Goal: Task Accomplishment & Management: Use online tool/utility

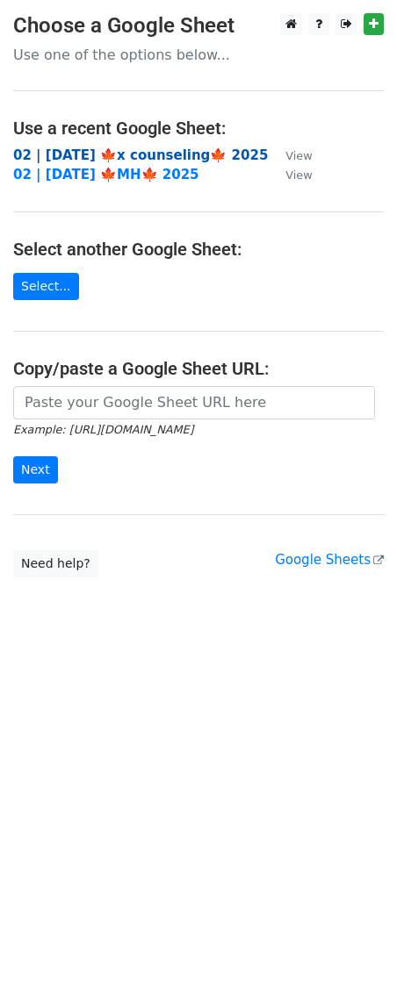
click at [111, 148] on strong "02 | OCT 9 🍁x counseling🍁 2025" at bounding box center [140, 155] width 255 height 16
click at [134, 156] on strong "02 | [DATE] 🍁x counseling🍁 2025" at bounding box center [140, 155] width 255 height 16
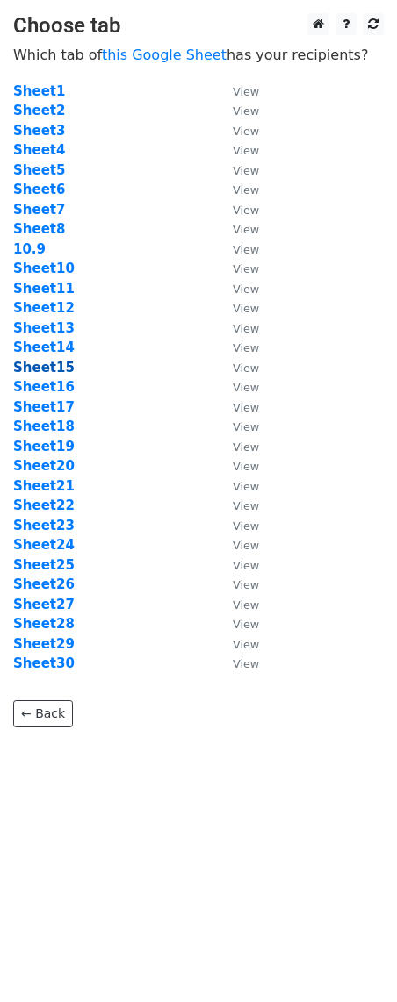
click at [51, 371] on strong "Sheet15" at bounding box center [43, 368] width 61 height 16
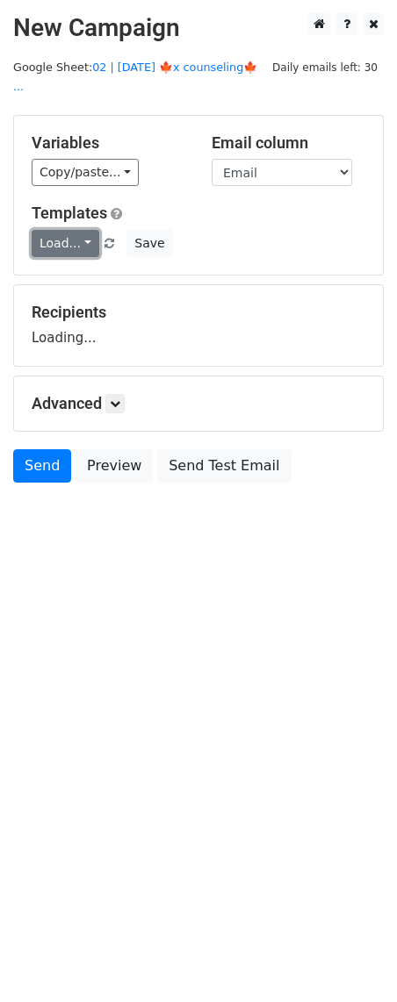
click at [62, 230] on link "Load..." at bounding box center [66, 243] width 68 height 27
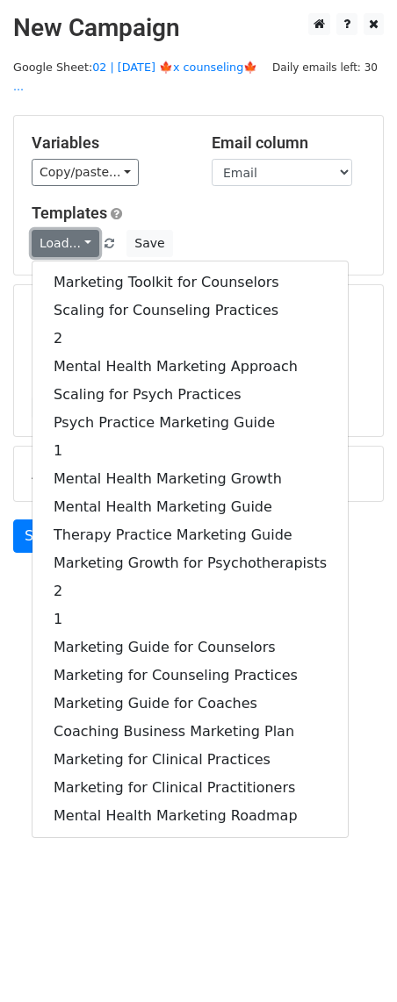
click at [62, 230] on link "Load..." at bounding box center [66, 243] width 68 height 27
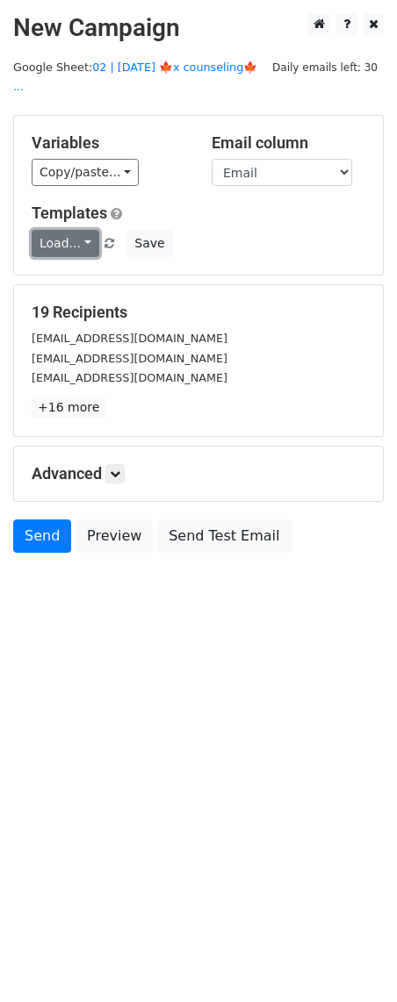
click at [62, 230] on link "Load..." at bounding box center [66, 243] width 68 height 27
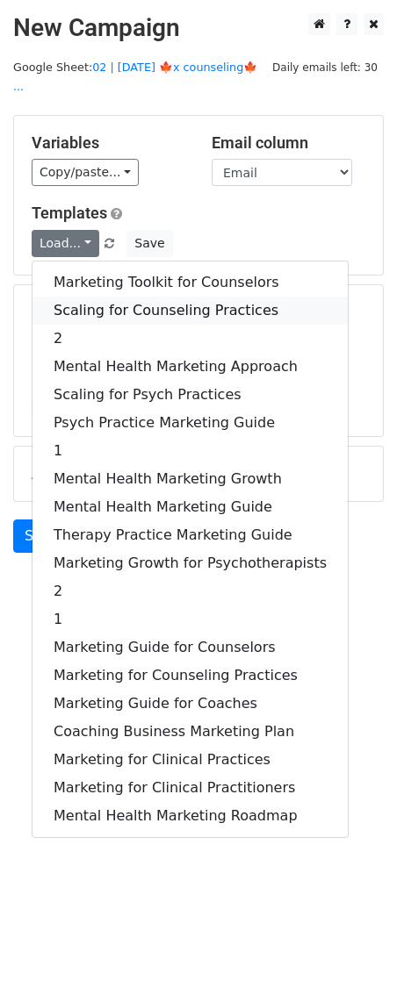
click at [93, 297] on link "Scaling for Counseling Practices" at bounding box center [189, 311] width 315 height 28
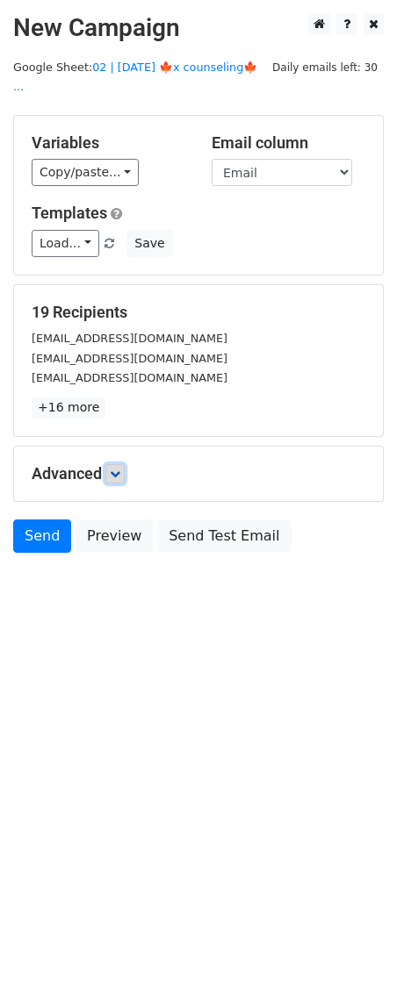
click at [118, 464] on link at bounding box center [114, 473] width 19 height 19
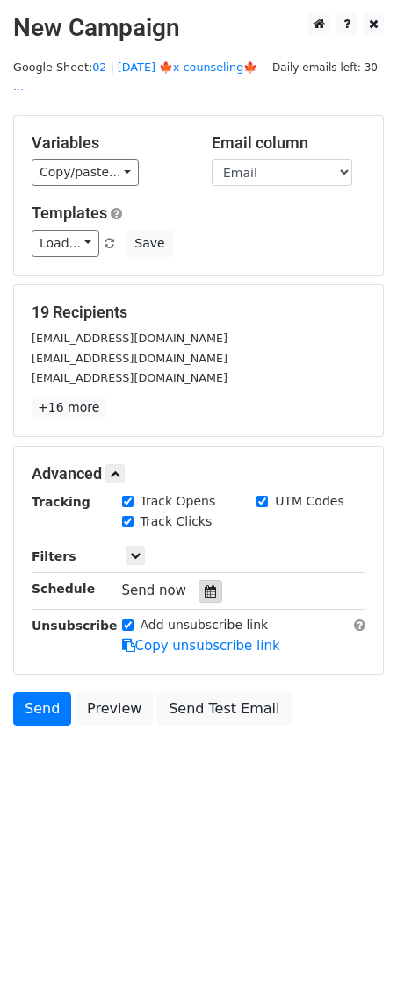
click at [212, 580] on div at bounding box center [210, 591] width 24 height 23
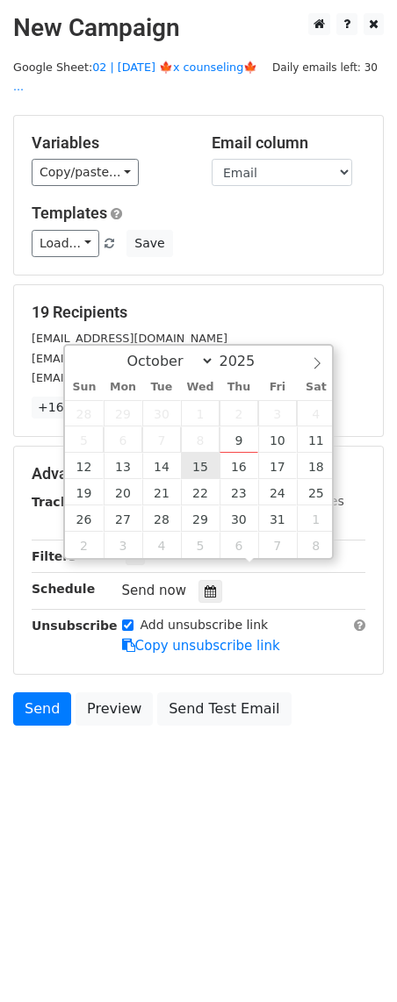
type input "2025-10-15 12:00"
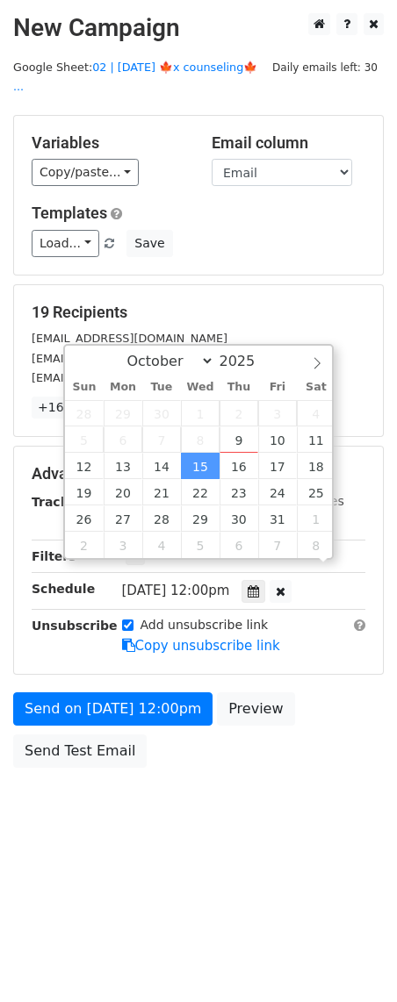
scroll to position [1, 0]
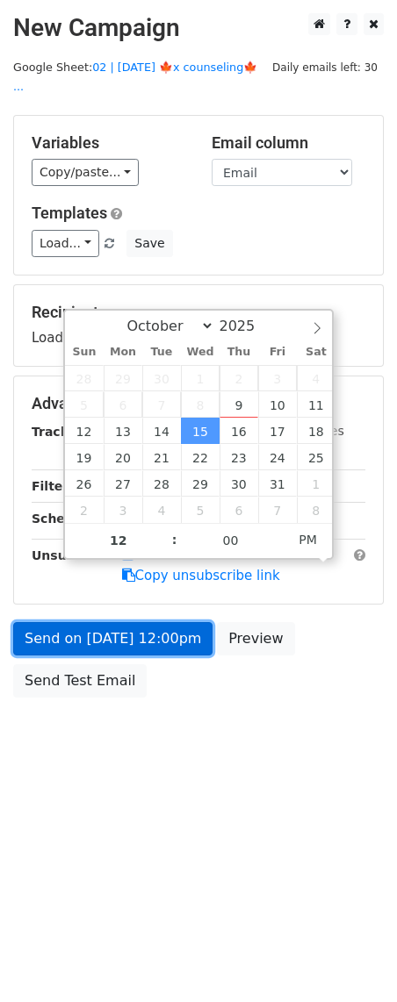
click at [158, 628] on link "Send on Oct 15 at 12:00pm" at bounding box center [112, 638] width 199 height 33
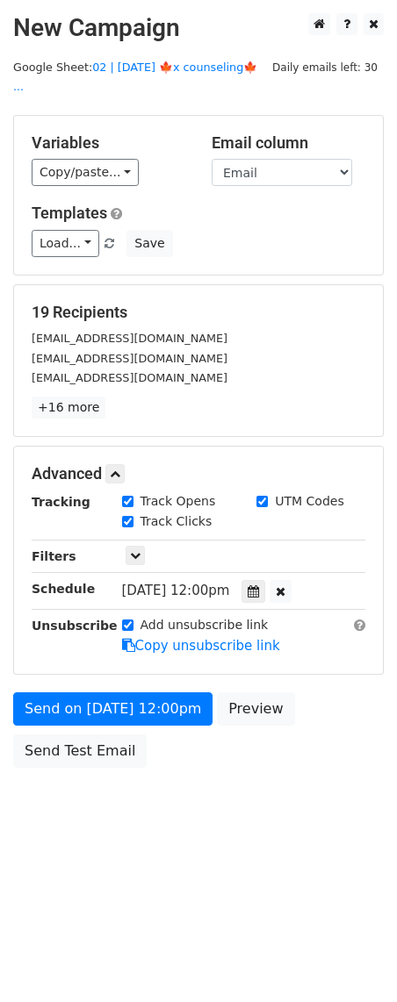
click at [136, 659] on form "Variables Copy/paste... {{Email}} Email column Email Templates Load... Marketin…" at bounding box center [198, 446] width 370 height 662
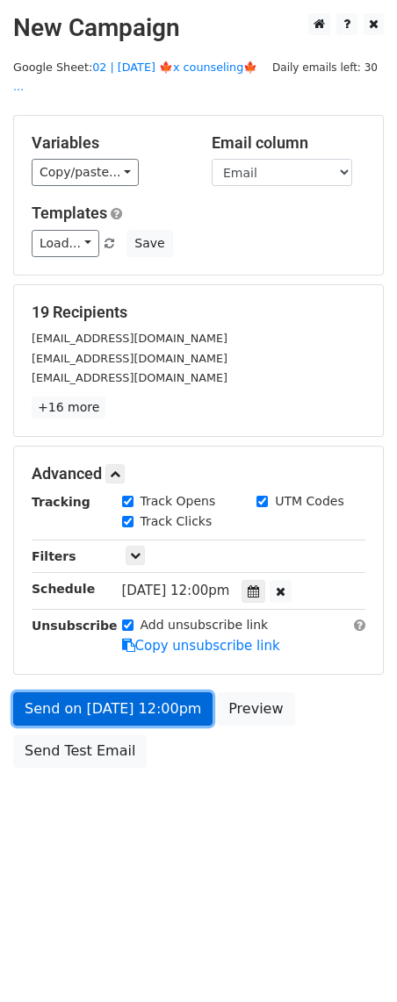
click at [126, 692] on link "Send on Oct 15 at 12:00pm" at bounding box center [112, 708] width 199 height 33
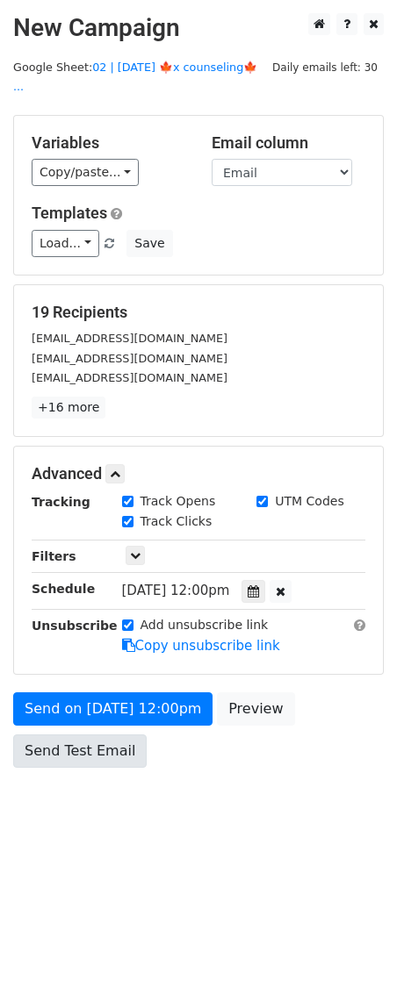
click at [55, 750] on div "Send on Oct 15 at 12:00pm Preview Send Test Email" at bounding box center [198, 734] width 397 height 84
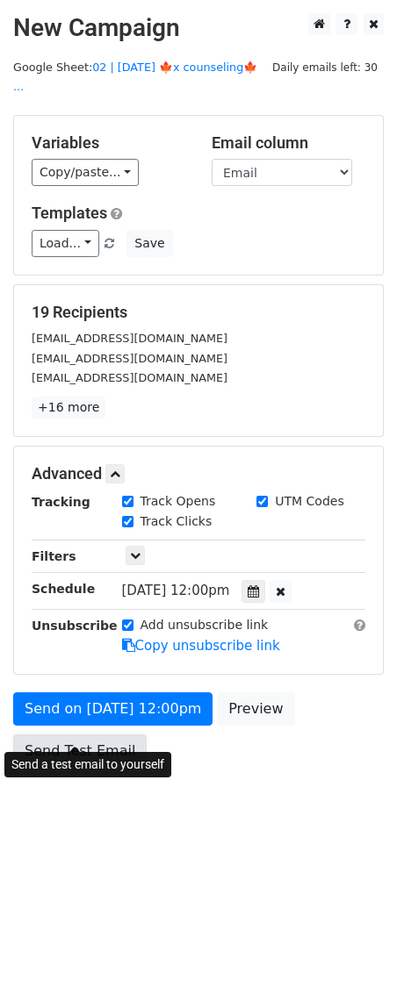
click at [77, 735] on link "Send Test Email" at bounding box center [79, 751] width 133 height 33
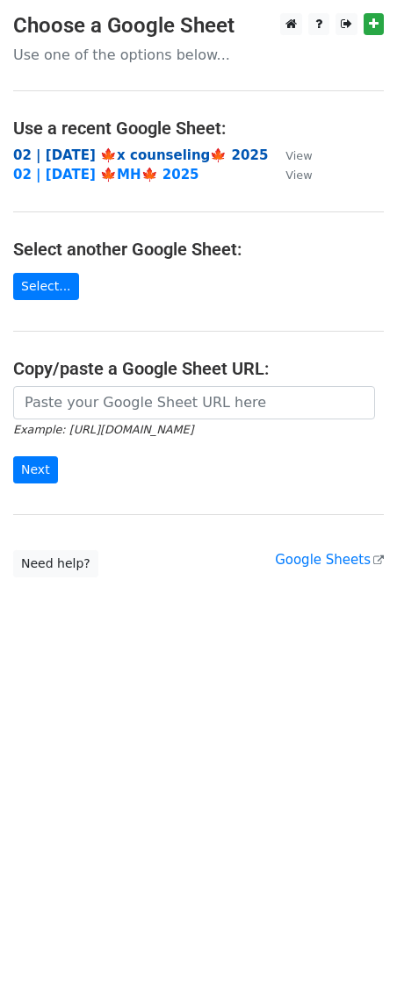
click at [80, 152] on strong "02 | [DATE] 🍁x counseling🍁 2025" at bounding box center [140, 155] width 255 height 16
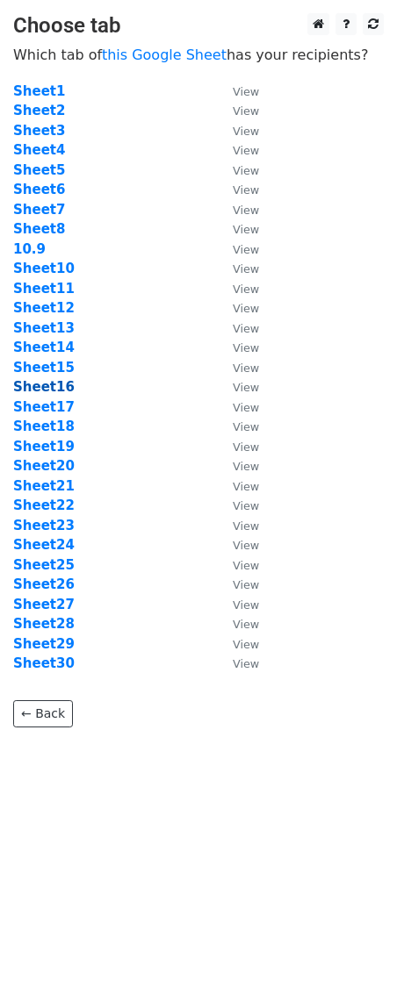
click at [48, 381] on strong "Sheet16" at bounding box center [43, 387] width 61 height 16
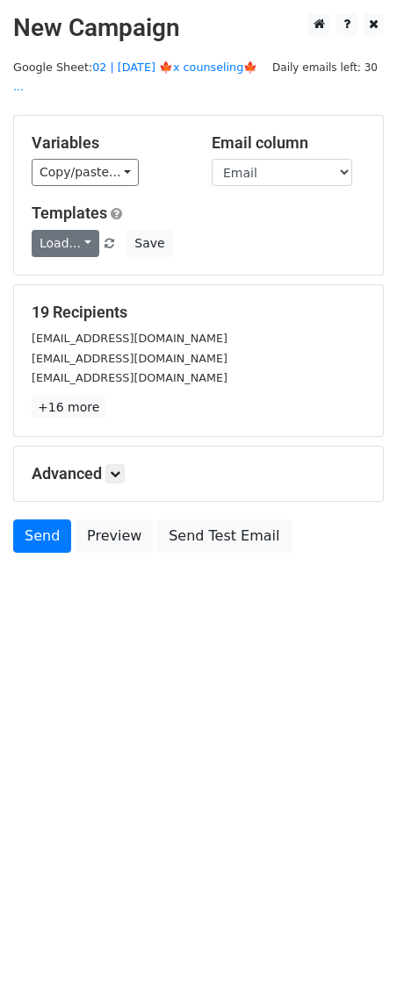
click at [68, 230] on link "Load..." at bounding box center [66, 243] width 68 height 27
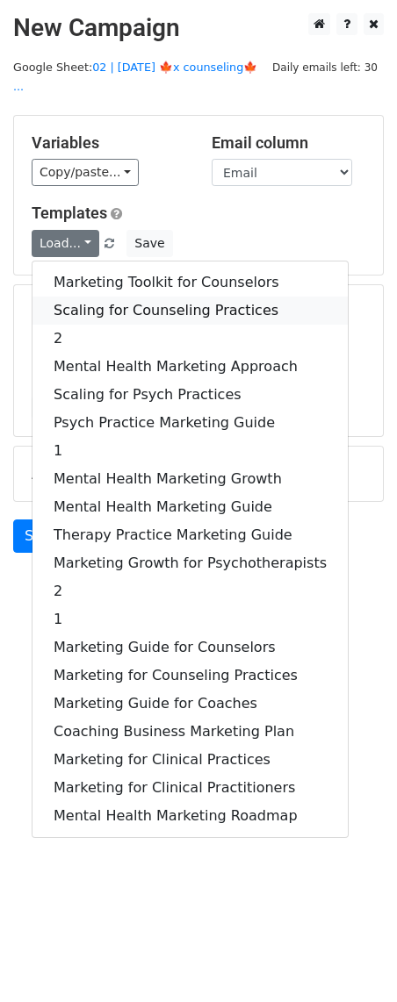
click at [75, 297] on link "Scaling for Counseling Practices" at bounding box center [189, 311] width 315 height 28
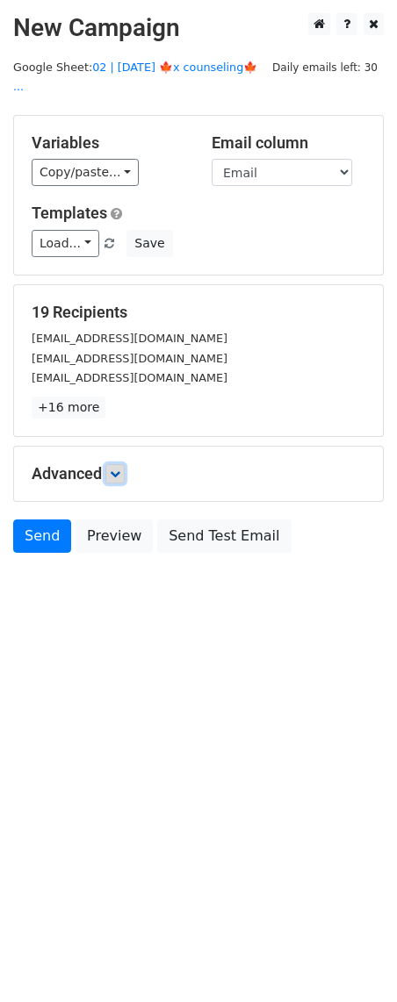
click at [118, 469] on icon at bounding box center [115, 474] width 11 height 11
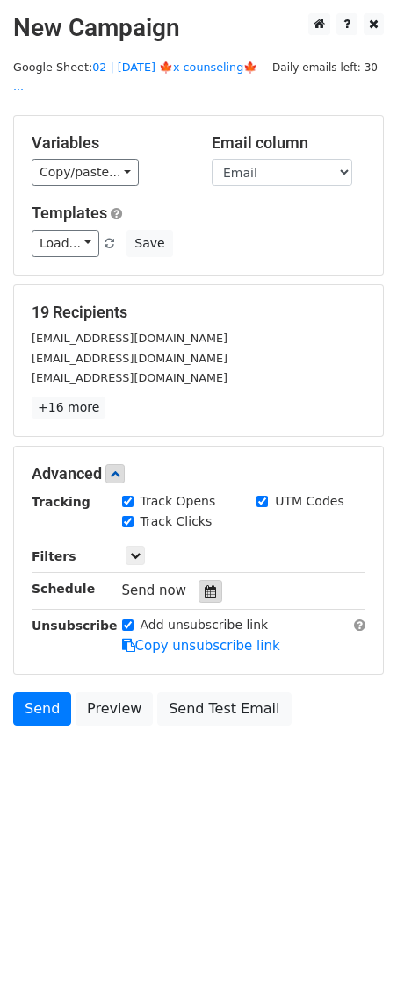
click at [208, 582] on div "Tracking Track Opens UTM Codes Track Clicks Filters Only include spreadsheet ro…" at bounding box center [199, 574] width 334 height 164
click at [198, 580] on div at bounding box center [210, 591] width 24 height 23
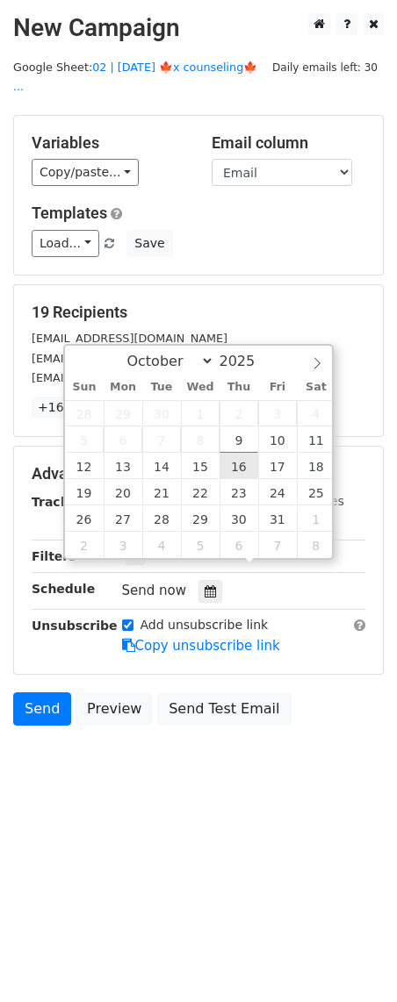
type input "2025-10-16 12:00"
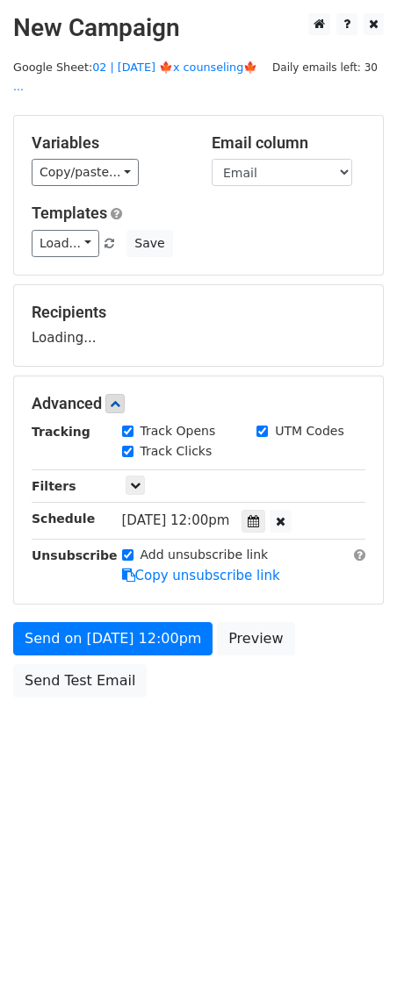
click at [97, 695] on body "New Campaign Daily emails left: 30 Google Sheet: 02 | OCT 9 🍁x counseling🍁 ... …" at bounding box center [198, 395] width 397 height 764
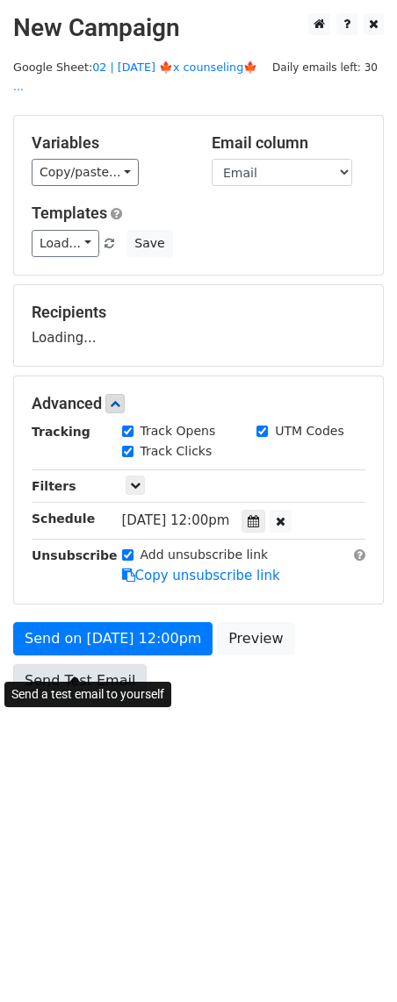
click at [97, 671] on link "Send Test Email" at bounding box center [79, 680] width 133 height 33
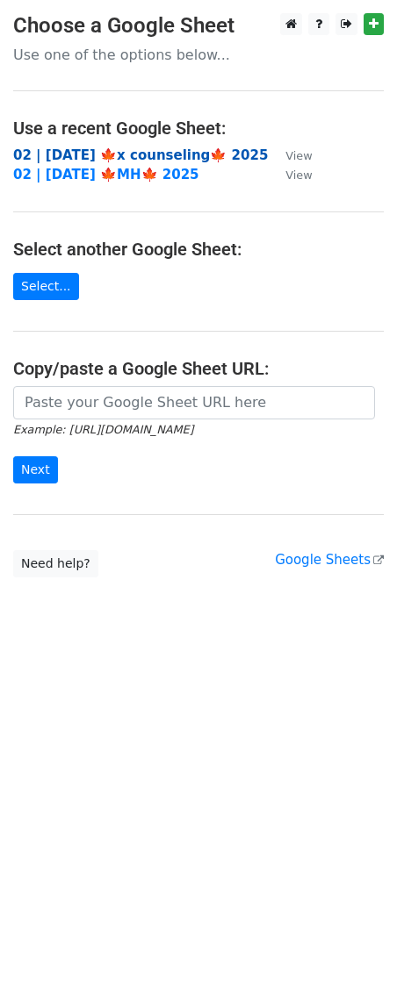
click at [197, 148] on strong "02 | OCT 9 🍁x counseling🍁 2025" at bounding box center [140, 155] width 255 height 16
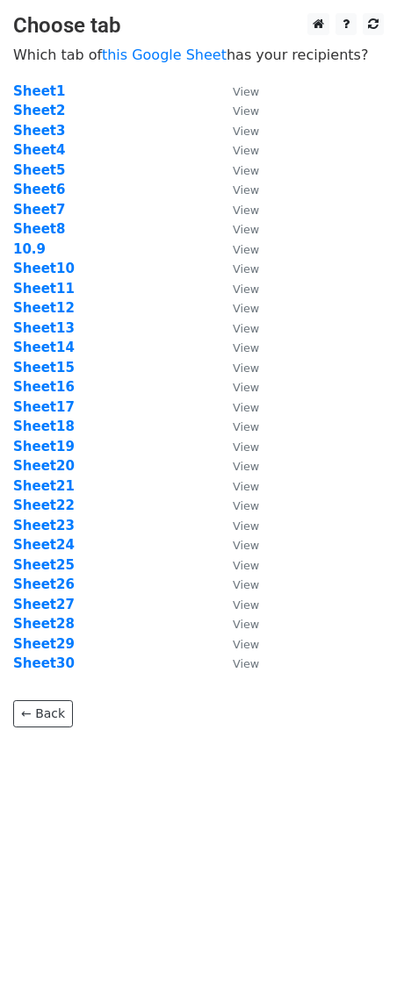
click at [38, 417] on td "Sheet18" at bounding box center [114, 427] width 202 height 20
click at [38, 406] on strong "Sheet17" at bounding box center [43, 407] width 61 height 16
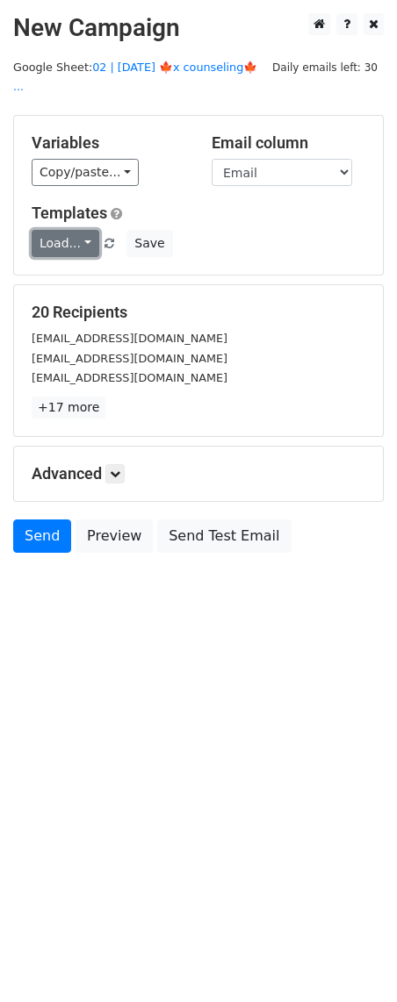
click at [66, 230] on link "Load..." at bounding box center [66, 243] width 68 height 27
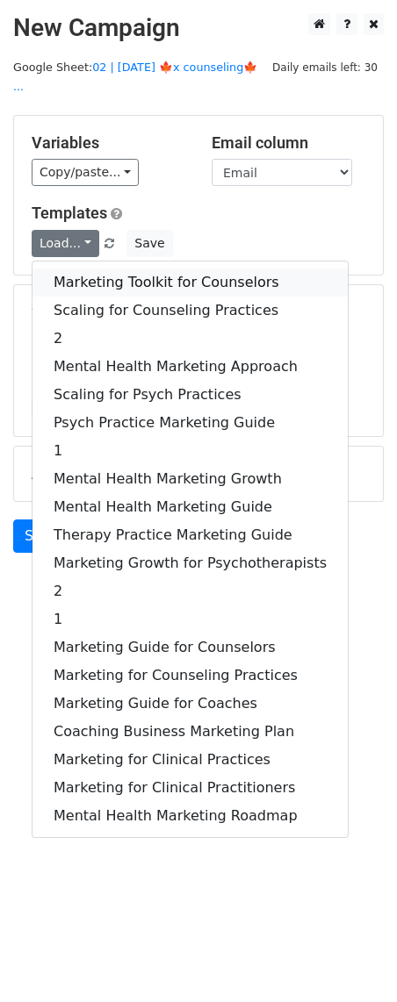
click at [96, 269] on link "Marketing Toolkit for Counselors" at bounding box center [189, 283] width 315 height 28
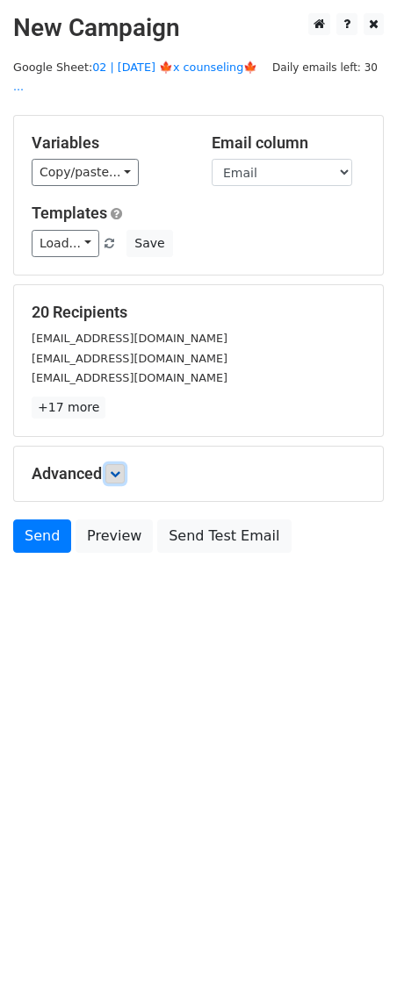
click at [118, 469] on icon at bounding box center [115, 474] width 11 height 11
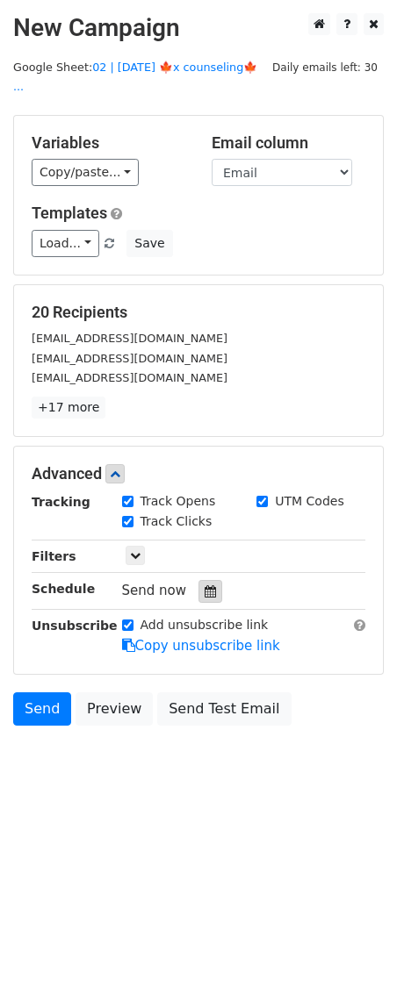
click at [211, 580] on div at bounding box center [210, 591] width 24 height 23
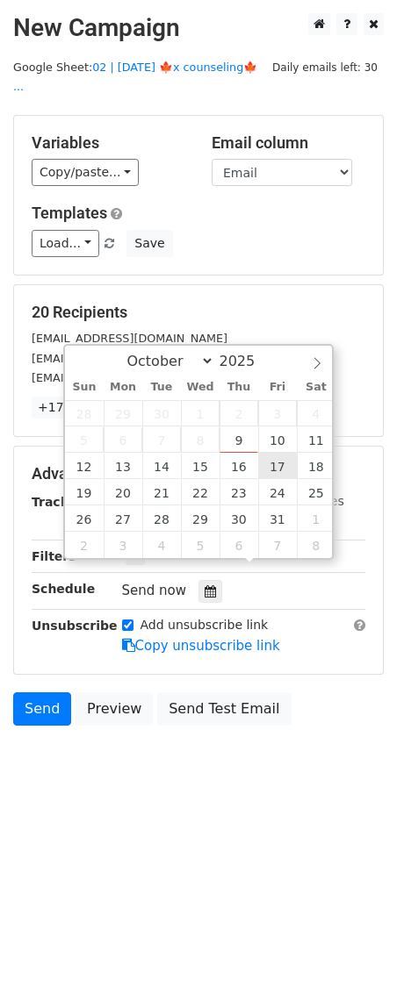
type input "2025-10-17 12:00"
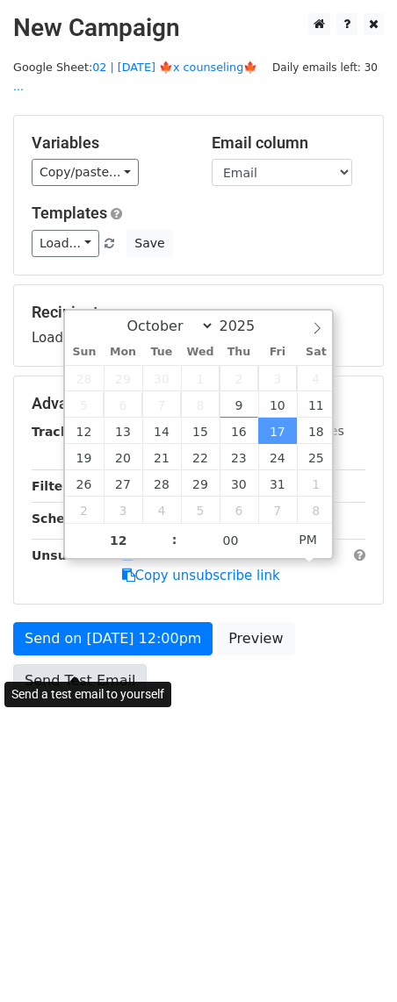
click at [90, 664] on link "Send Test Email" at bounding box center [79, 680] width 133 height 33
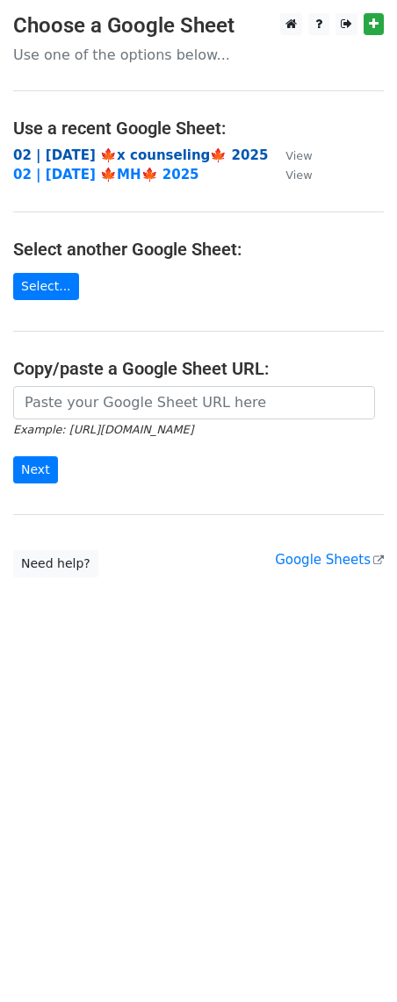
click at [124, 150] on strong "02 | [DATE] 🍁x counseling🍁 2025" at bounding box center [140, 155] width 255 height 16
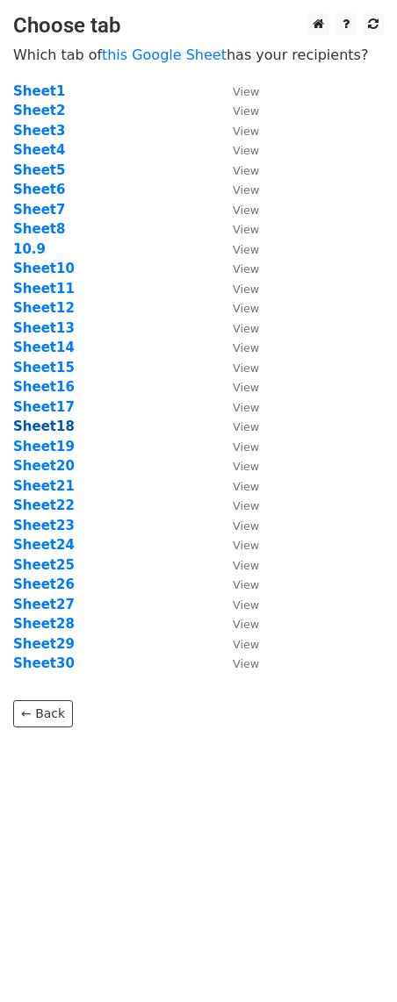
click at [54, 426] on strong "Sheet18" at bounding box center [43, 427] width 61 height 16
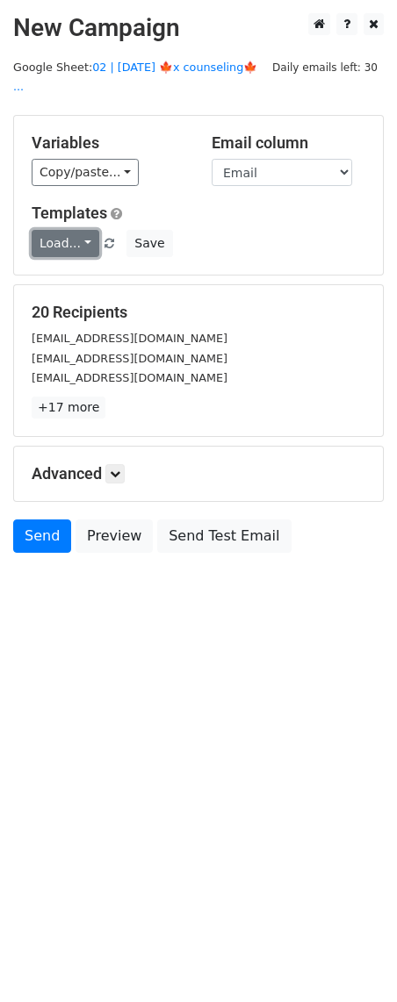
click at [73, 230] on link "Load..." at bounding box center [66, 243] width 68 height 27
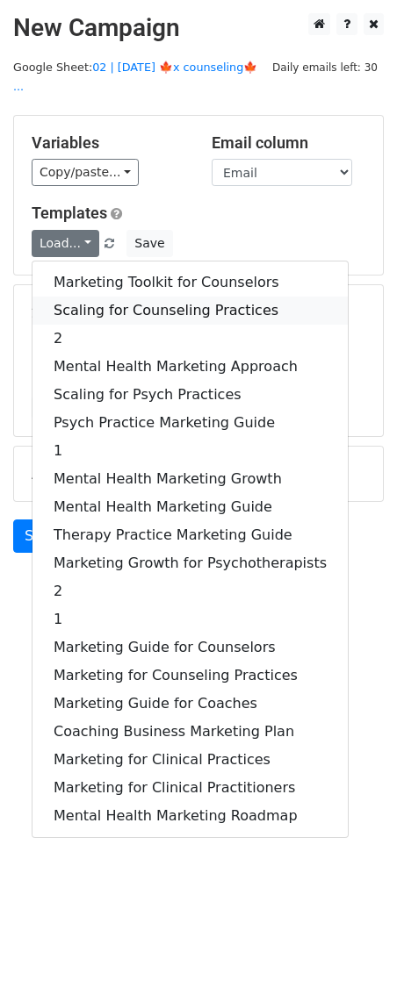
click at [114, 297] on link "Scaling for Counseling Practices" at bounding box center [189, 311] width 315 height 28
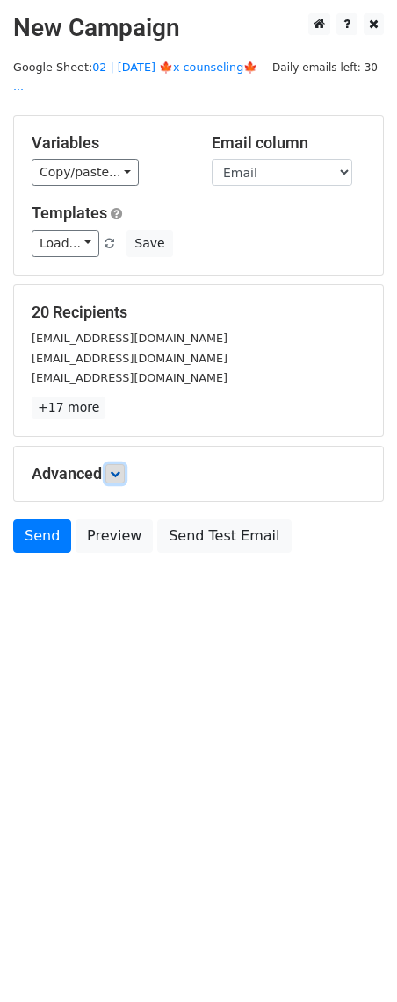
click at [111, 464] on link at bounding box center [114, 473] width 19 height 19
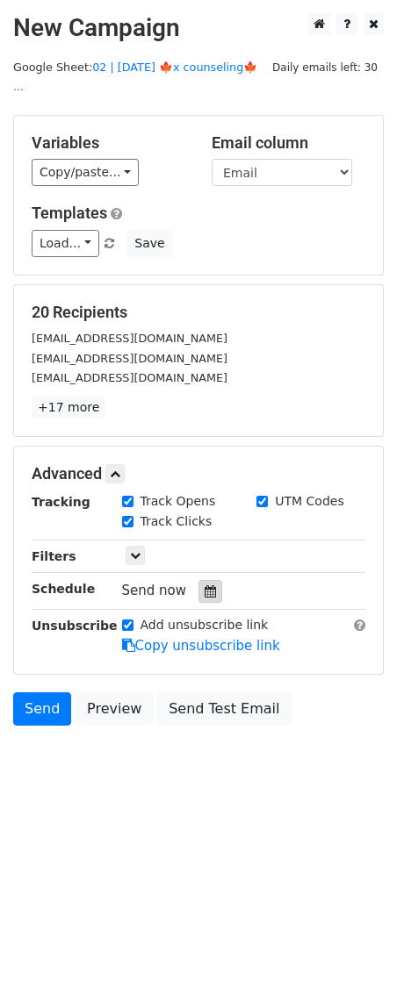
click at [204, 585] on icon at bounding box center [209, 591] width 11 height 12
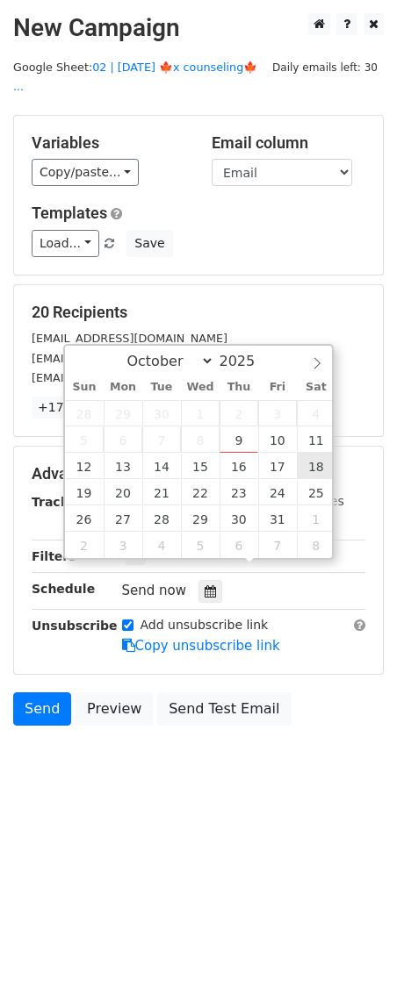
type input "2025-10-18 12:00"
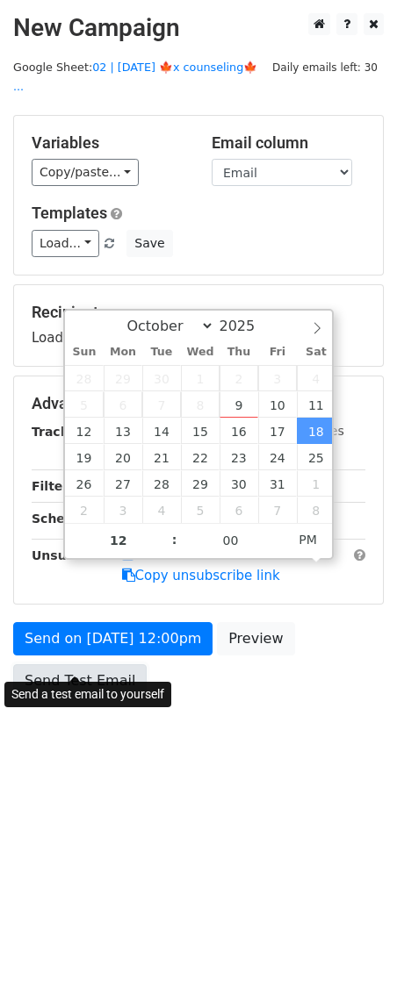
click at [116, 664] on link "Send Test Email" at bounding box center [79, 680] width 133 height 33
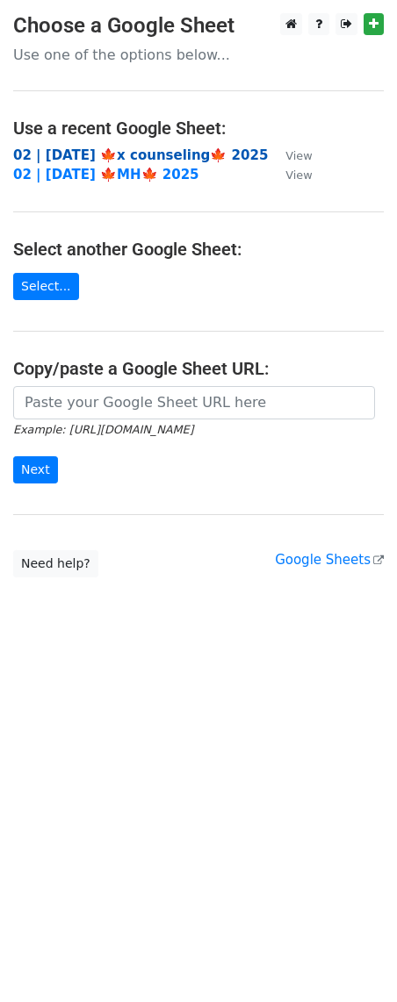
click at [149, 152] on strong "02 | OCT 9 🍁x counseling🍁 2025" at bounding box center [140, 155] width 255 height 16
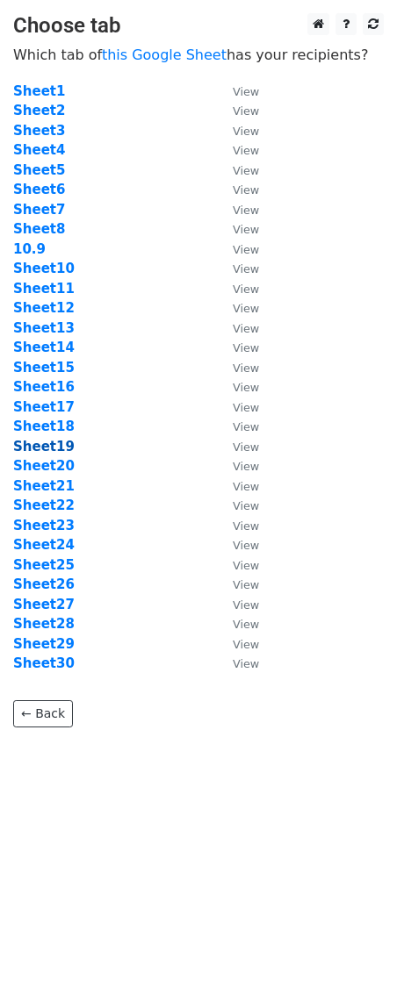
click at [54, 443] on strong "Sheet19" at bounding box center [43, 447] width 61 height 16
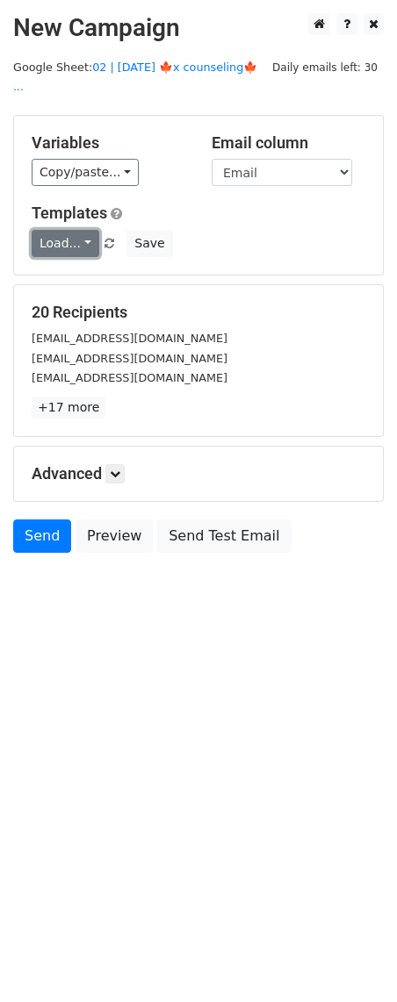
click at [66, 230] on link "Load..." at bounding box center [66, 243] width 68 height 27
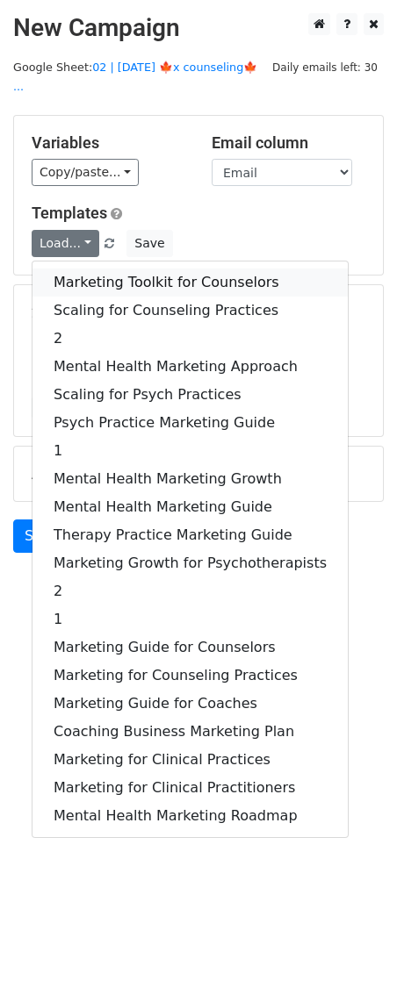
click at [91, 269] on link "Marketing Toolkit for Counselors" at bounding box center [189, 283] width 315 height 28
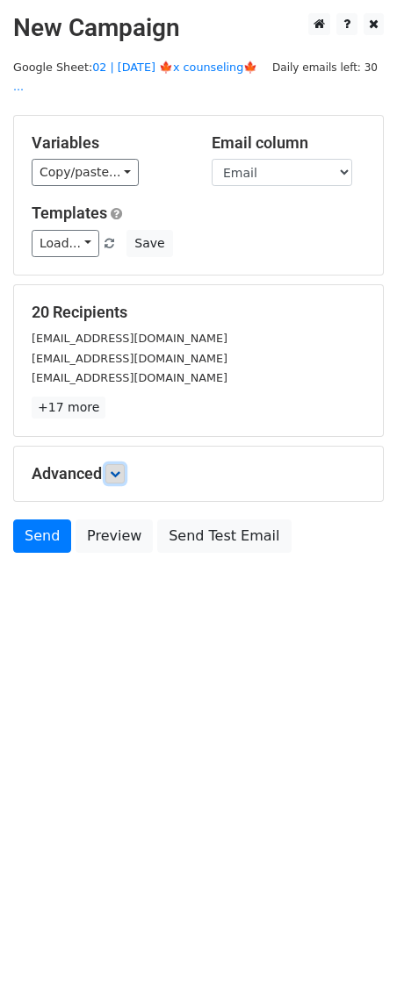
click at [116, 469] on icon at bounding box center [115, 474] width 11 height 11
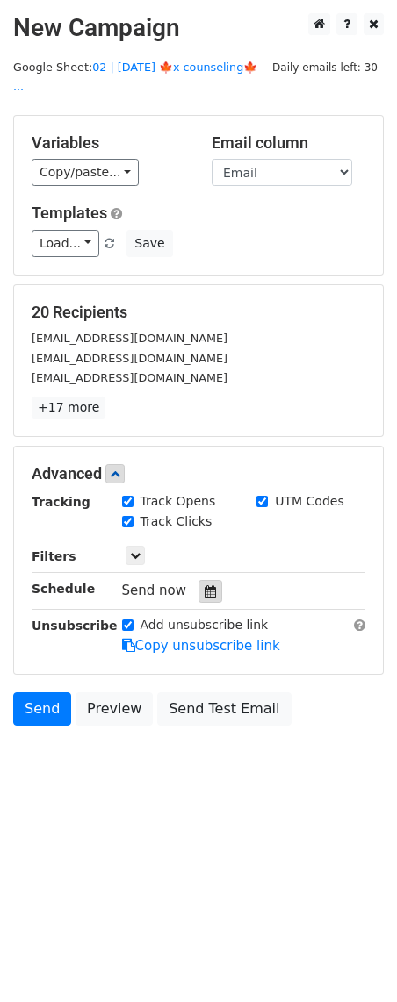
click at [204, 585] on icon at bounding box center [209, 591] width 11 height 12
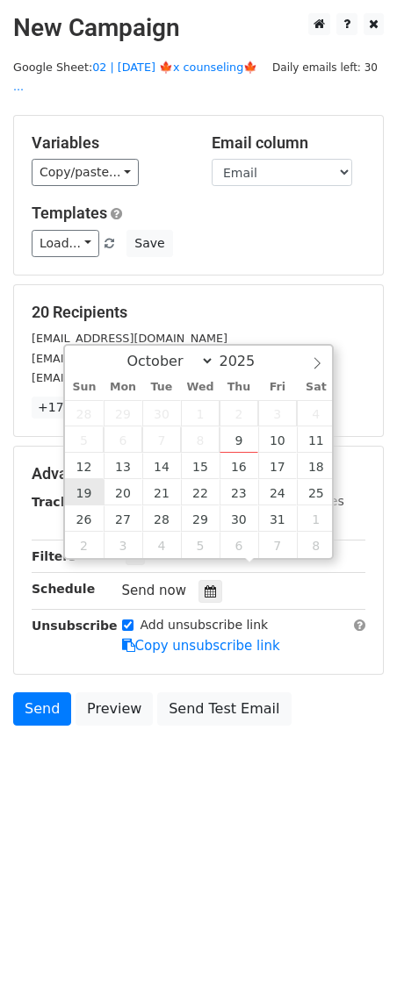
type input "2025-10-19 12:00"
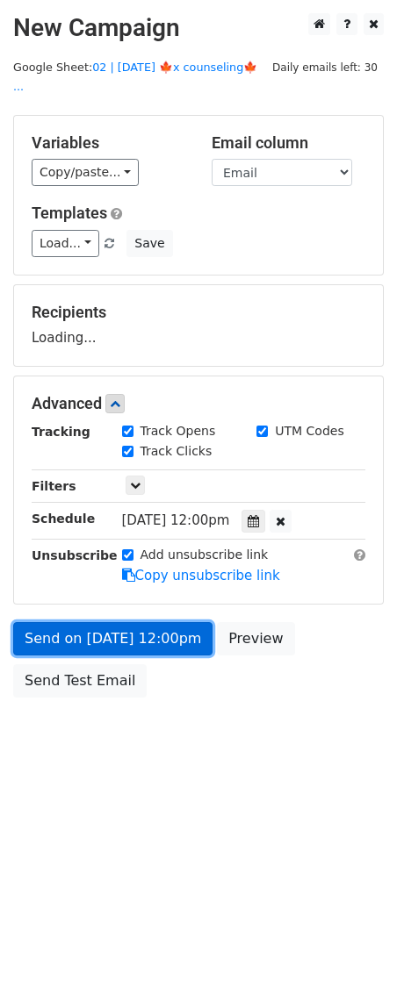
click at [87, 630] on link "Send on Oct 19 at 12:00pm" at bounding box center [112, 638] width 199 height 33
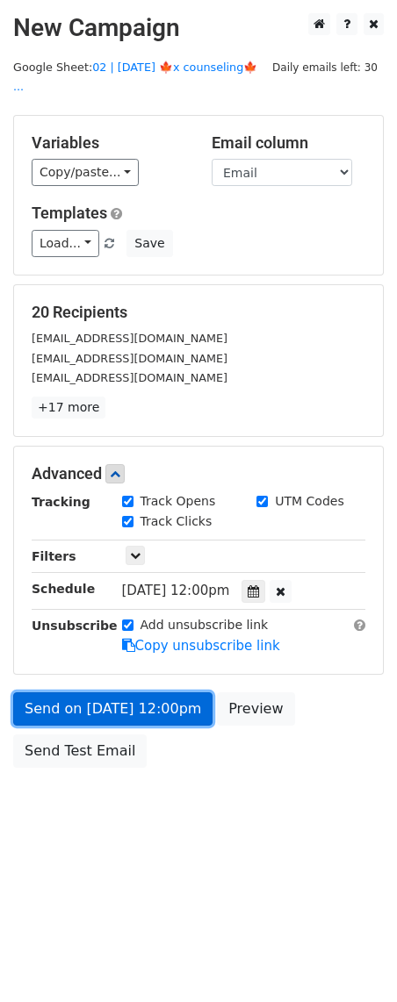
click at [88, 692] on link "Send on Oct 19 at 12:00pm" at bounding box center [112, 708] width 199 height 33
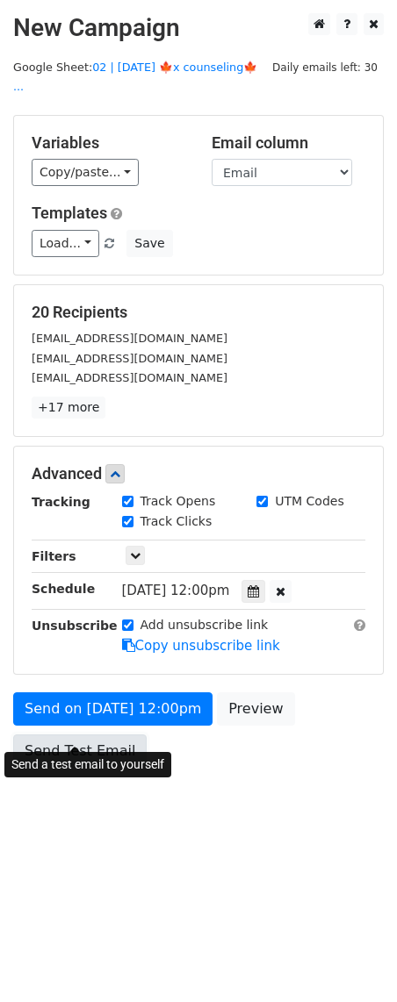
click at [80, 737] on link "Send Test Email" at bounding box center [79, 751] width 133 height 33
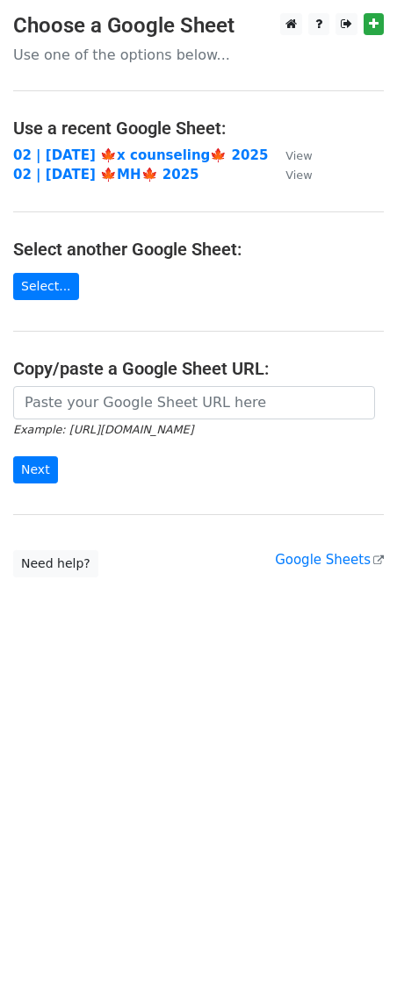
click at [123, 144] on main "Choose a Google Sheet Use one of the options below... Use a recent Google Sheet…" at bounding box center [198, 295] width 397 height 564
click at [117, 153] on strong "02 | [DATE] 🍁x counseling🍁 2025" at bounding box center [140, 155] width 255 height 16
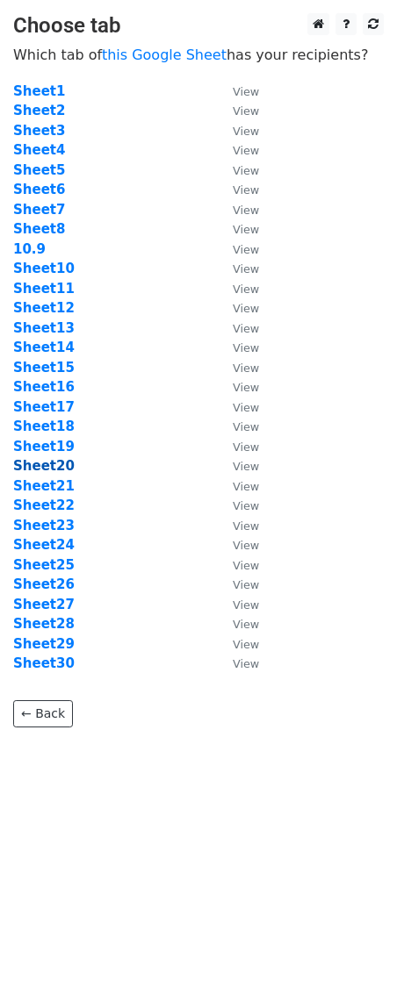
click at [42, 463] on strong "Sheet20" at bounding box center [43, 466] width 61 height 16
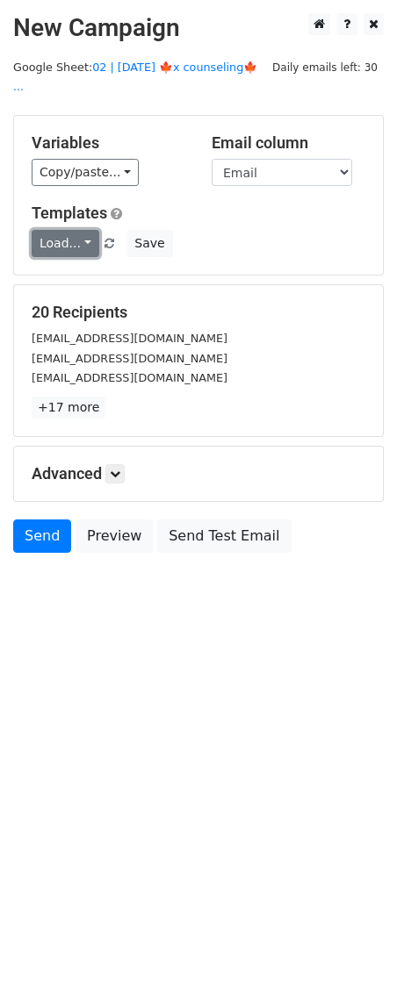
click at [76, 230] on link "Load..." at bounding box center [66, 243] width 68 height 27
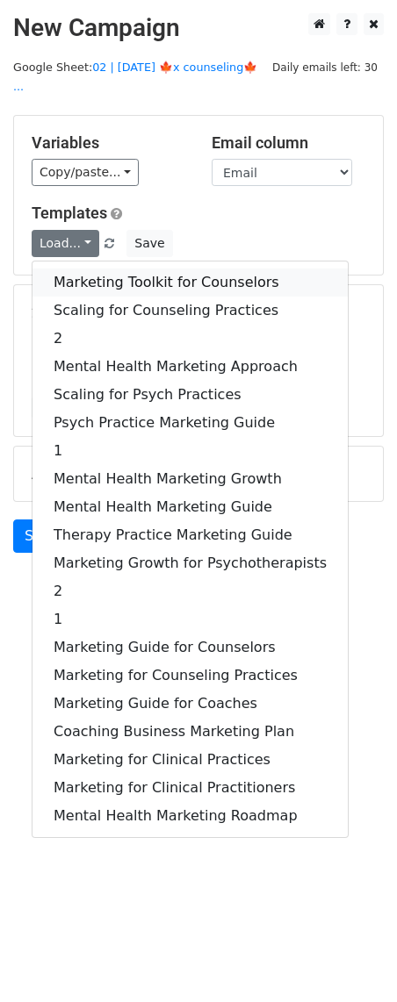
click at [96, 269] on link "Marketing Toolkit for Counselors" at bounding box center [189, 283] width 315 height 28
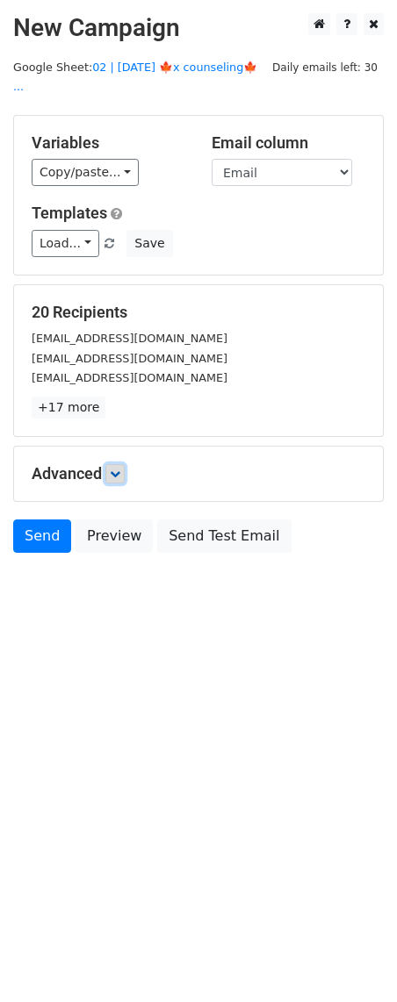
click at [120, 469] on icon at bounding box center [115, 474] width 11 height 11
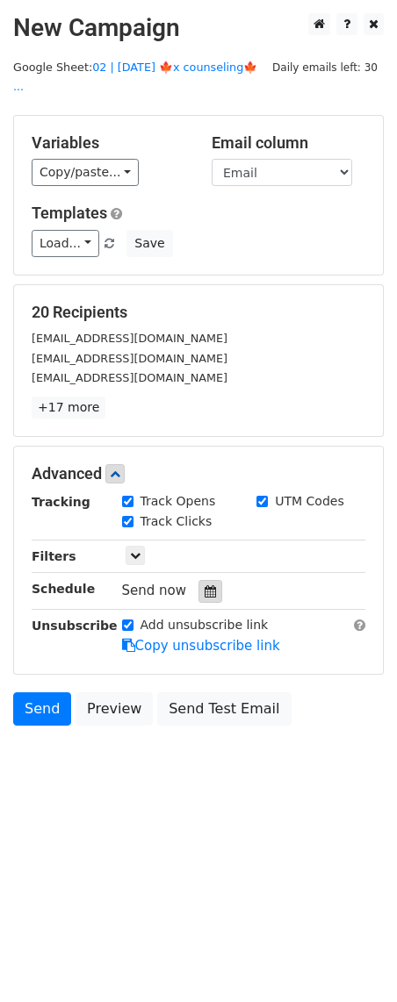
click at [204, 585] on icon at bounding box center [209, 591] width 11 height 12
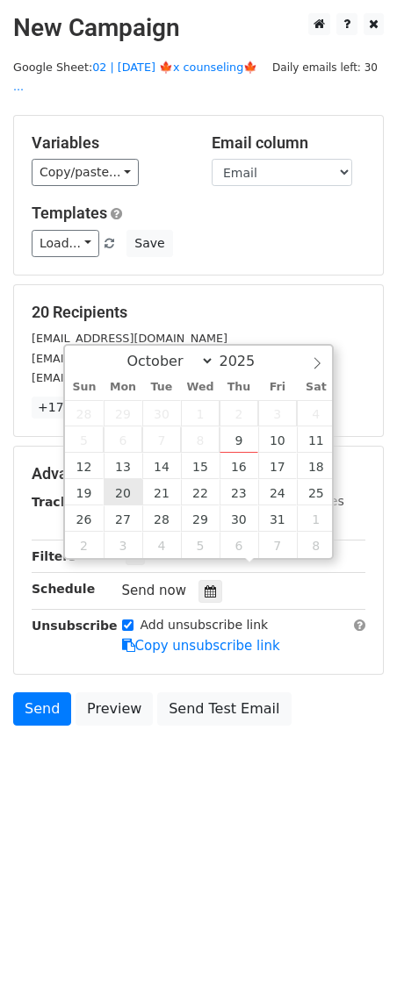
type input "[DATE] 12:00"
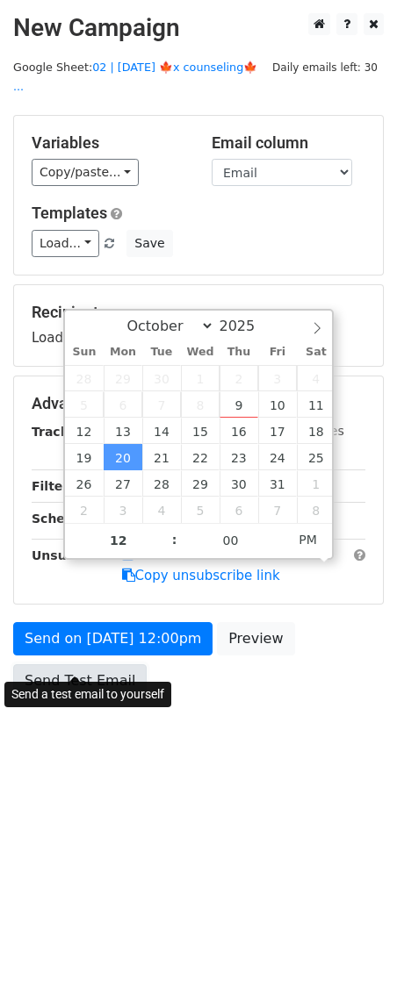
click at [90, 664] on link "Send Test Email" at bounding box center [79, 680] width 133 height 33
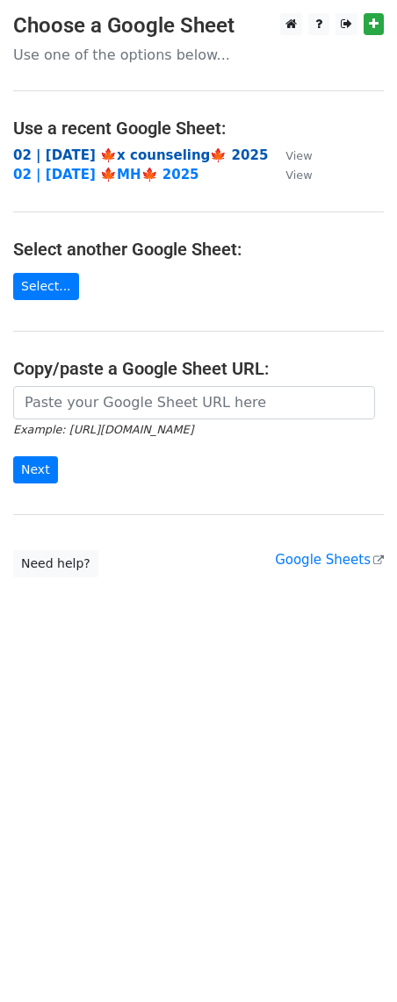
click at [134, 152] on strong "02 | [DATE] 🍁x counseling🍁 2025" at bounding box center [140, 155] width 255 height 16
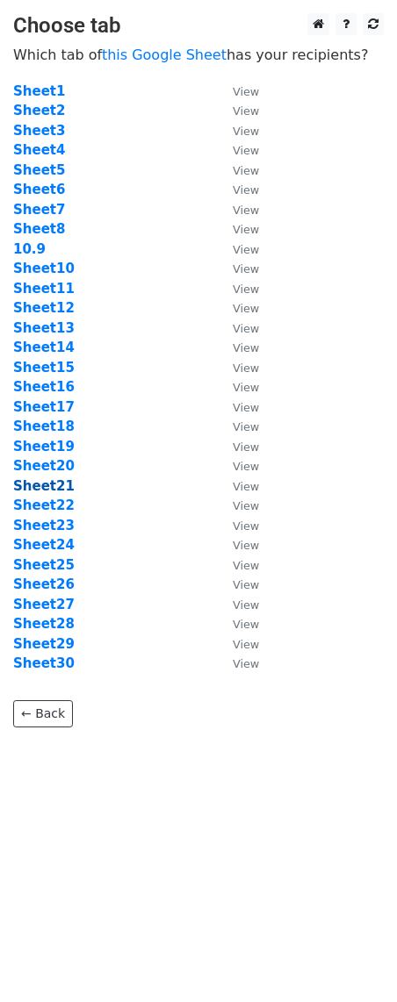
click at [52, 478] on strong "Sheet21" at bounding box center [43, 486] width 61 height 16
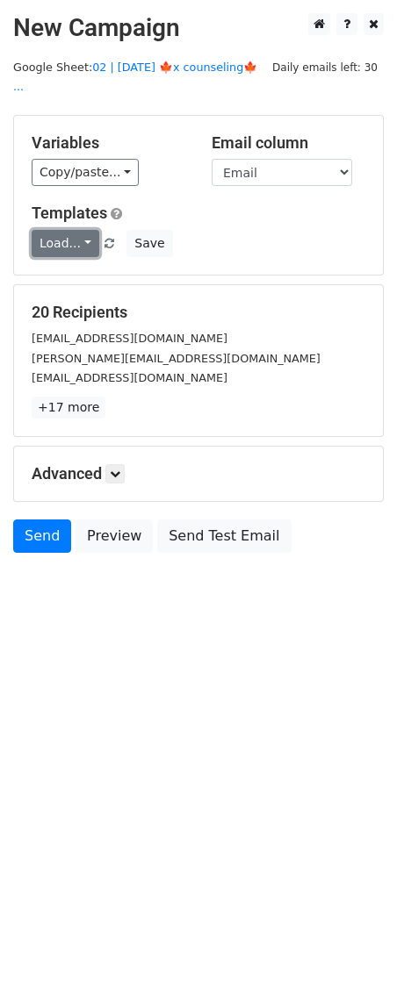
click at [76, 230] on link "Load..." at bounding box center [66, 243] width 68 height 27
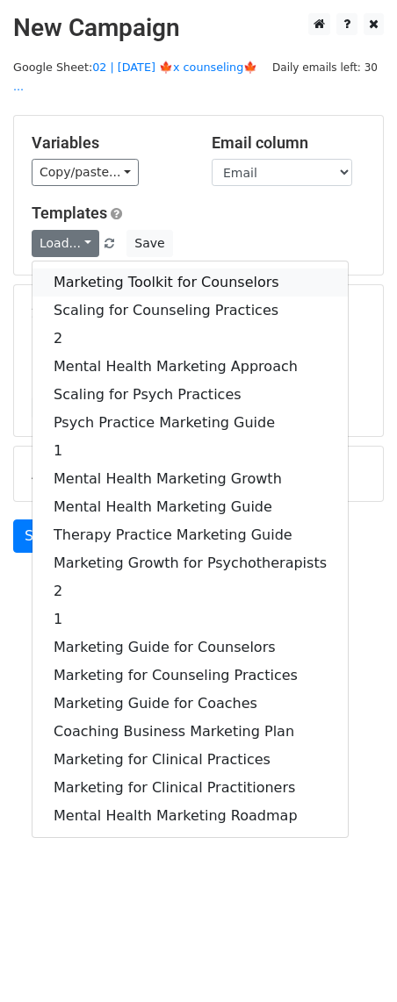
click at [96, 269] on link "Marketing Toolkit for Counselors" at bounding box center [189, 283] width 315 height 28
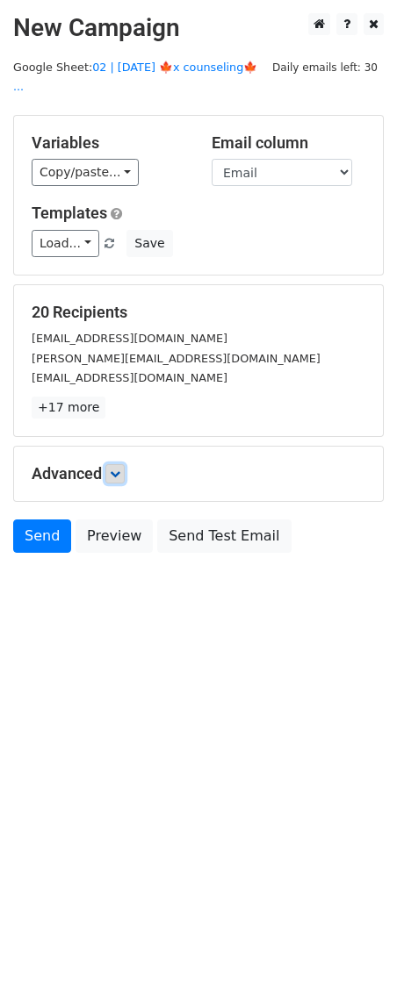
click at [121, 464] on link at bounding box center [114, 473] width 19 height 19
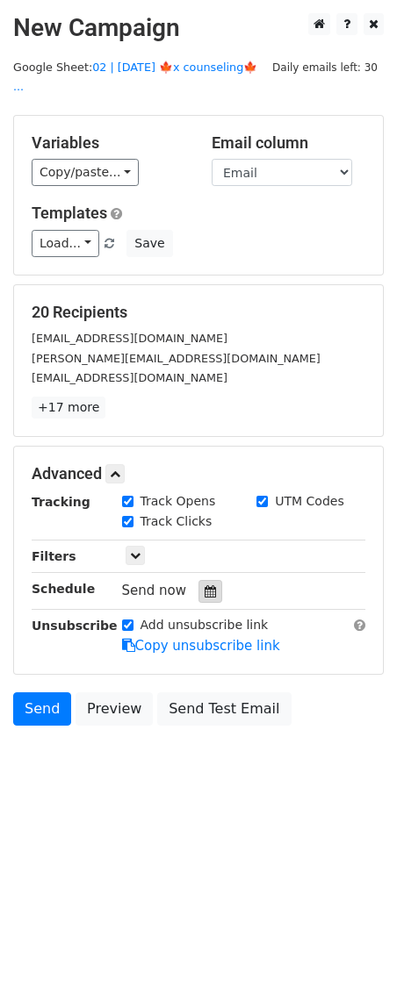
click at [204, 585] on icon at bounding box center [209, 591] width 11 height 12
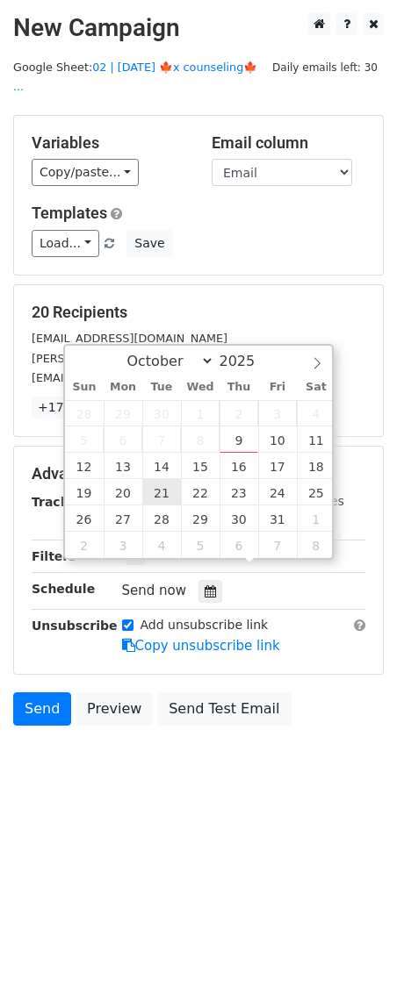
type input "2025-10-21 12:00"
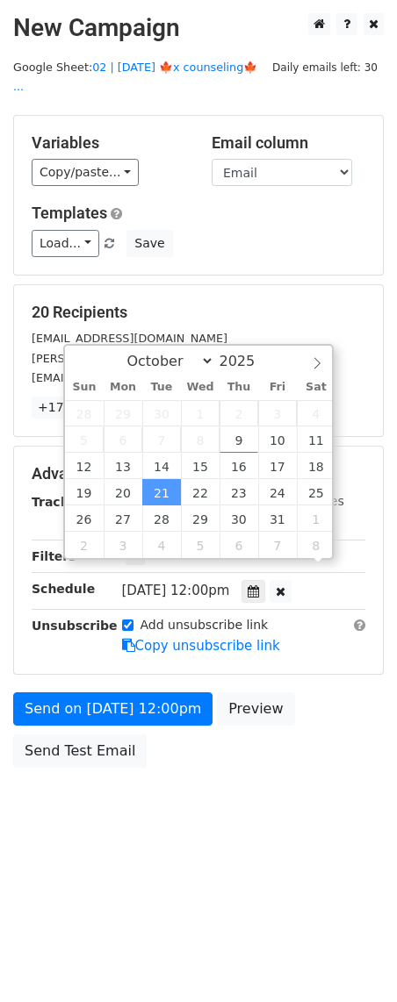
scroll to position [1, 0]
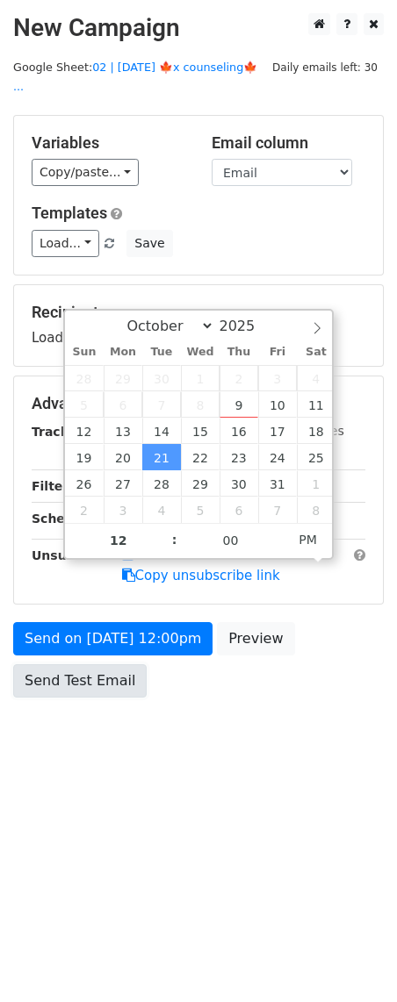
click at [77, 664] on link "Send Test Email" at bounding box center [79, 680] width 133 height 33
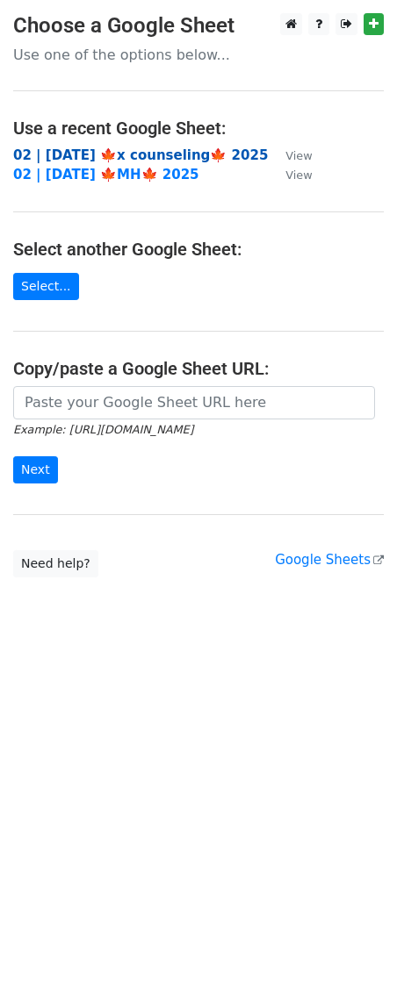
click at [176, 152] on strong "02 | [DATE] 🍁x counseling🍁 2025" at bounding box center [140, 155] width 255 height 16
